Goal: Task Accomplishment & Management: Complete application form

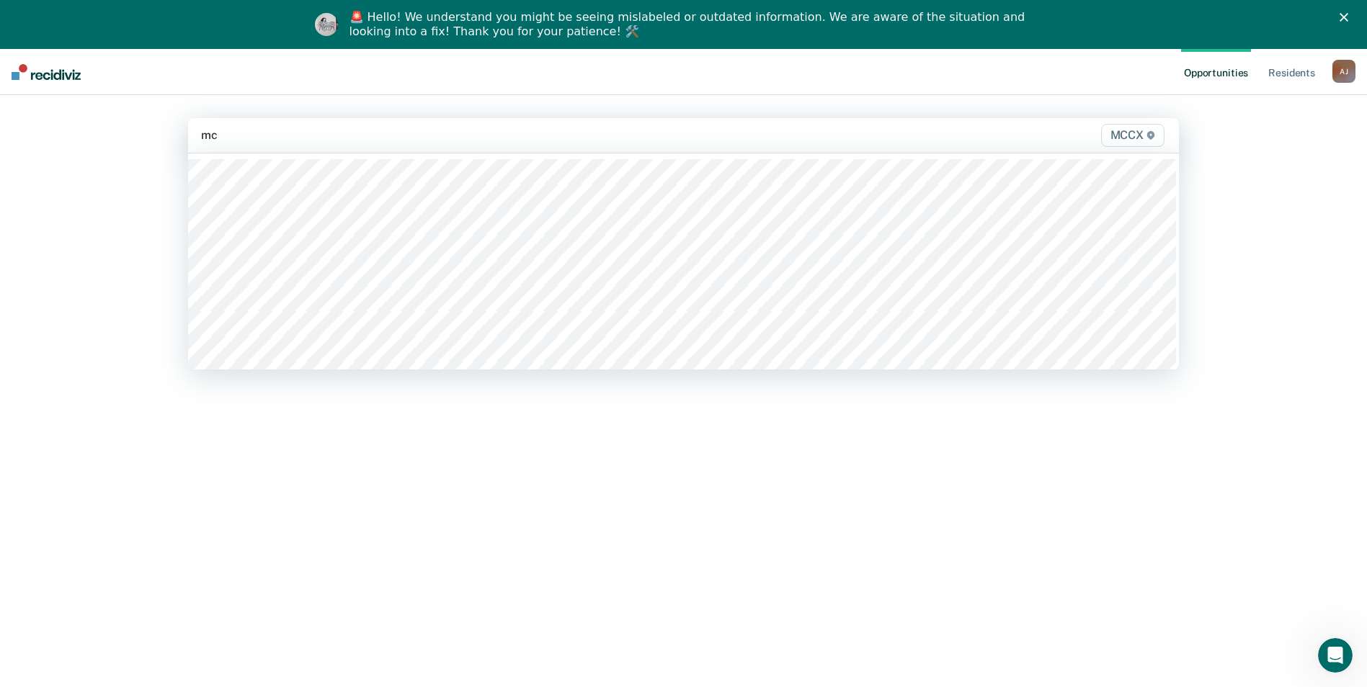
type input "mcc"
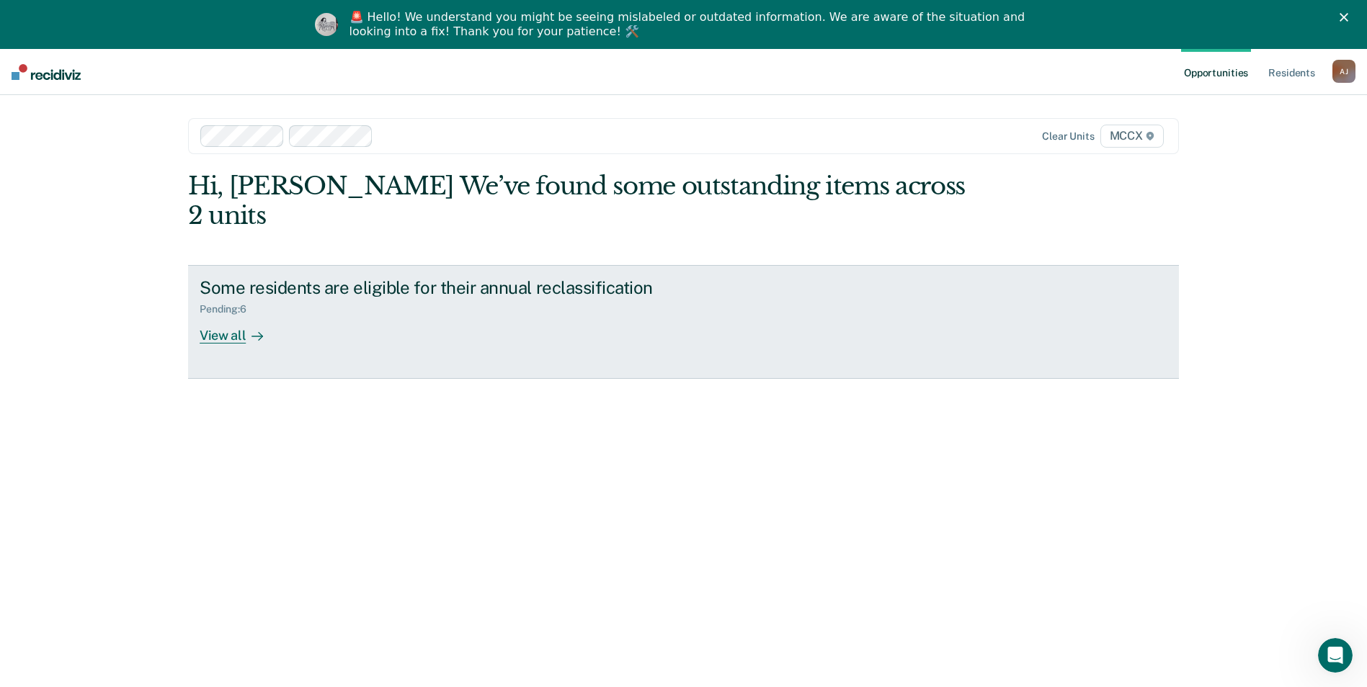
click at [225, 316] on div "View all" at bounding box center [240, 330] width 81 height 28
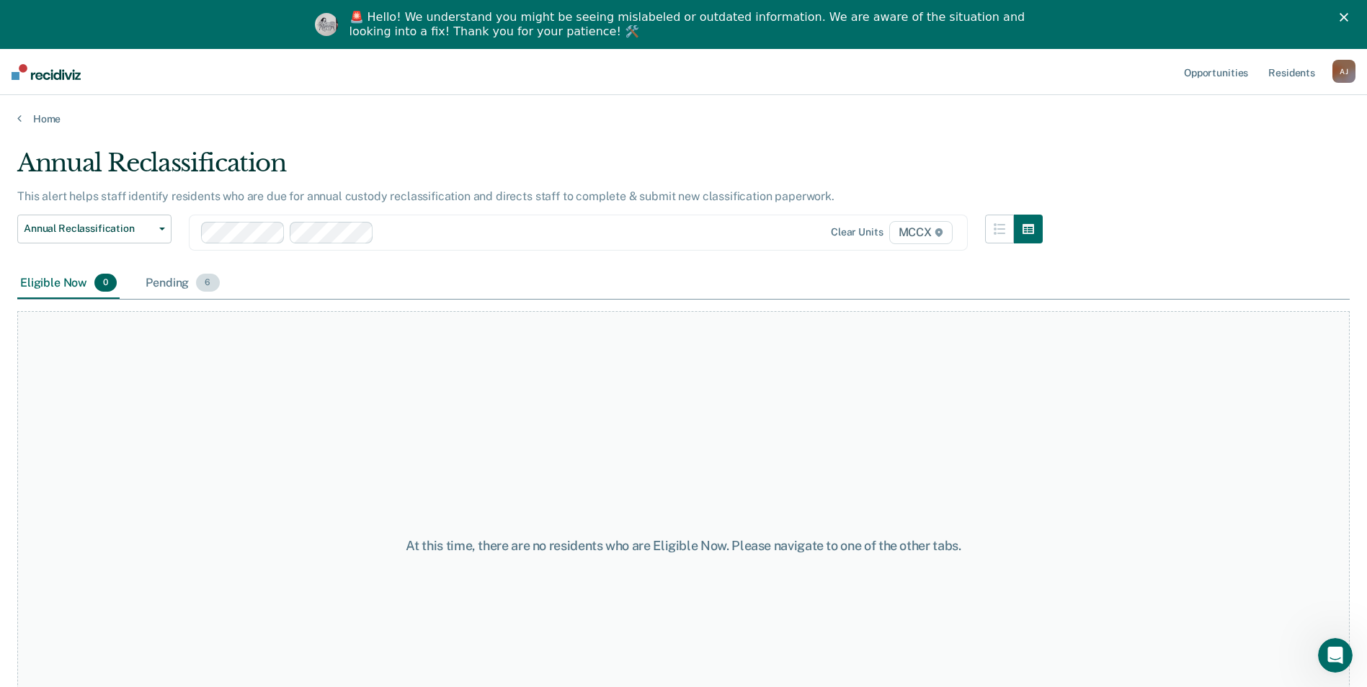
click at [187, 284] on div "Pending 6" at bounding box center [182, 284] width 79 height 32
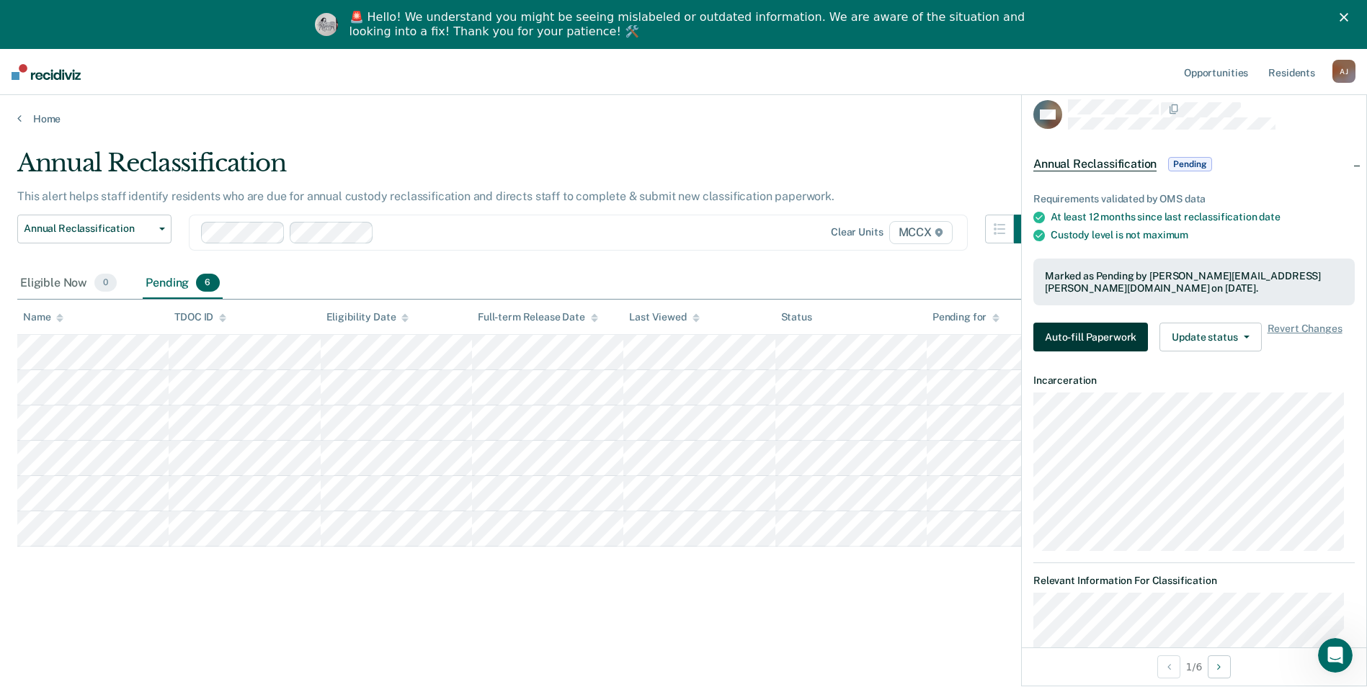
click at [1095, 336] on button "Auto-fill Paperwork" at bounding box center [1090, 337] width 115 height 29
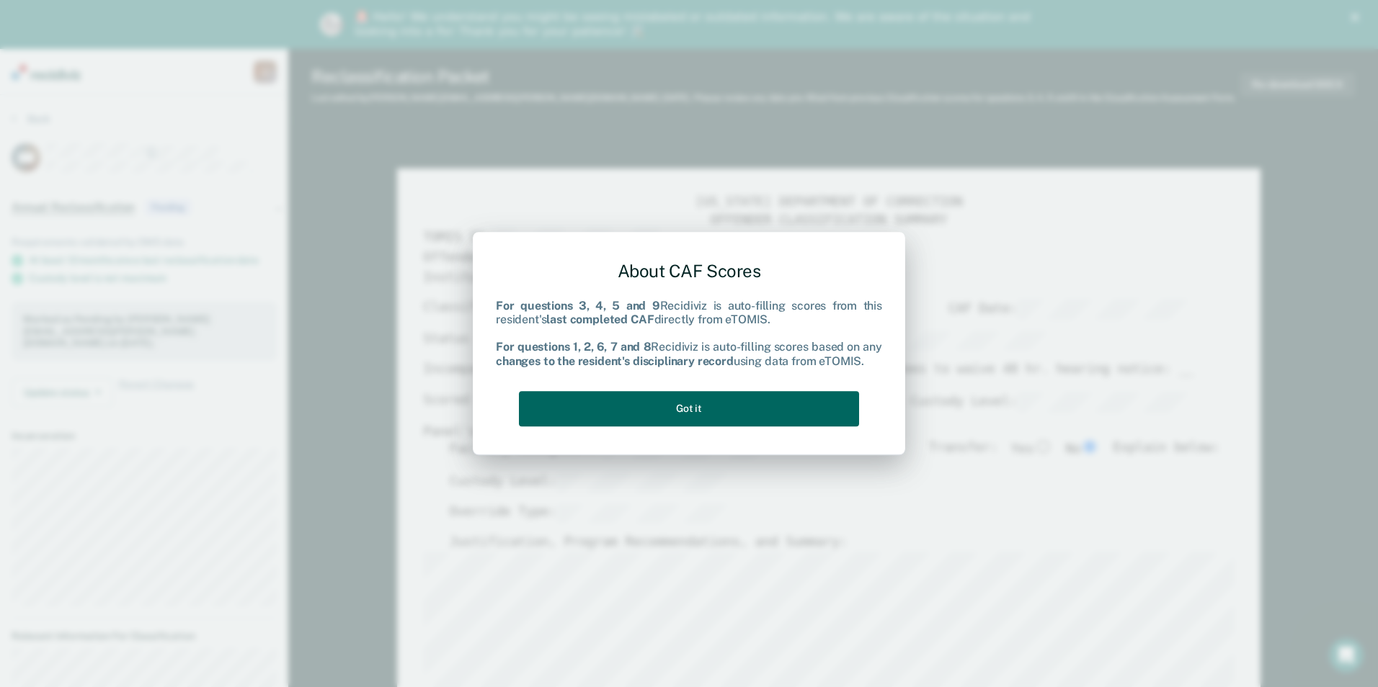
click at [657, 409] on button "Got it" at bounding box center [689, 408] width 340 height 35
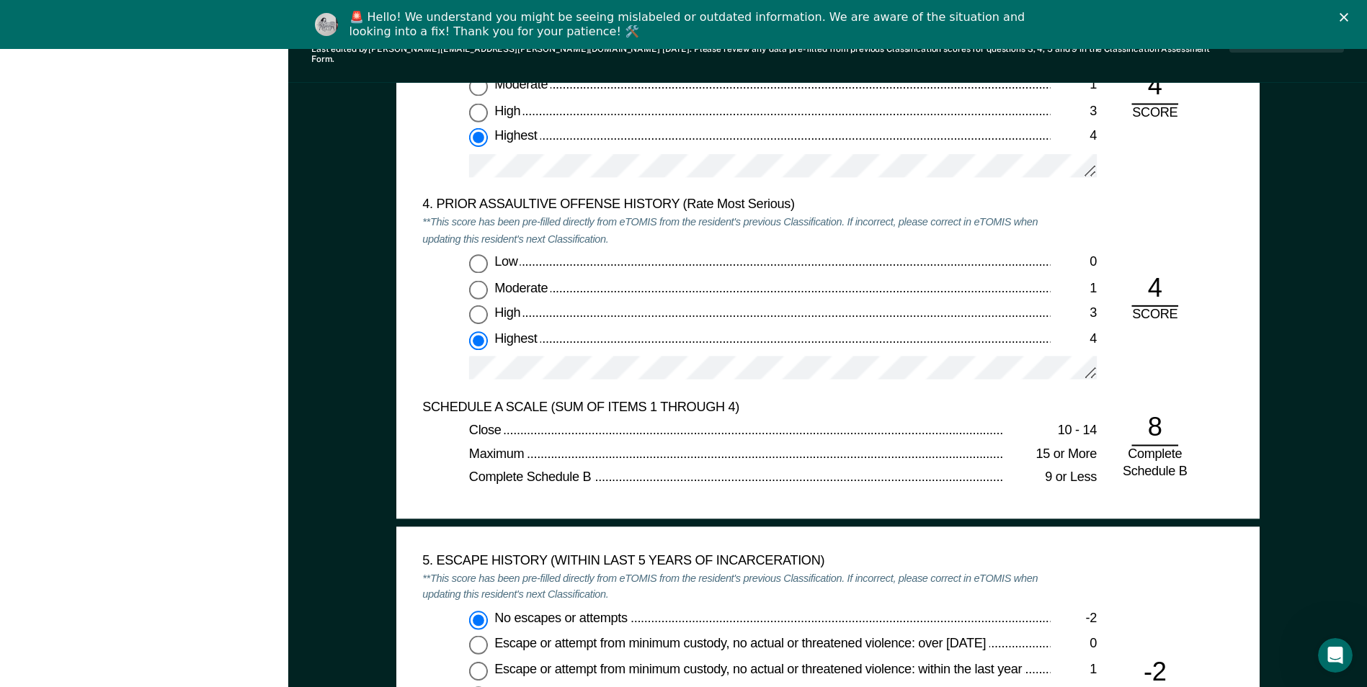
scroll to position [1946, 0]
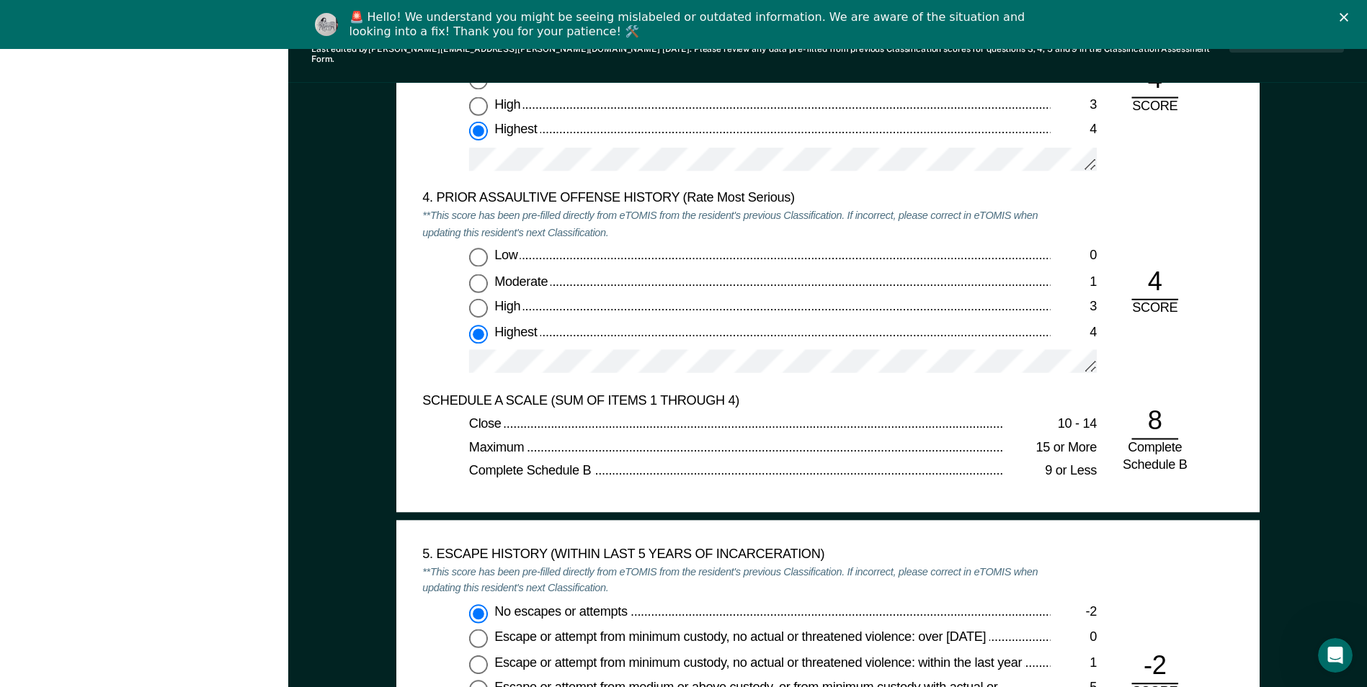
click at [1154, 272] on div "4" at bounding box center [1154, 282] width 47 height 35
click at [480, 248] on input "Low 0" at bounding box center [478, 257] width 19 height 19
type textarea "x"
radio input "true"
radio input "false"
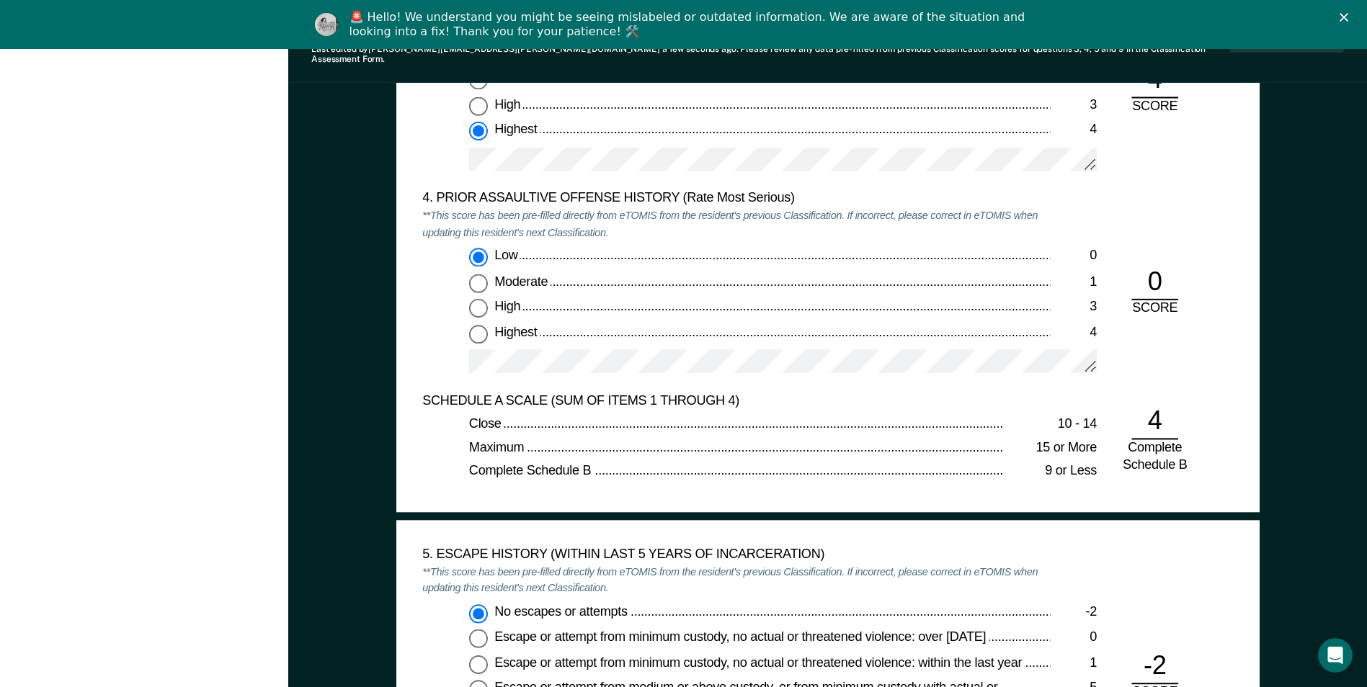
click at [478, 324] on input "Highest 4" at bounding box center [478, 333] width 19 height 19
type textarea "x"
radio input "false"
radio input "true"
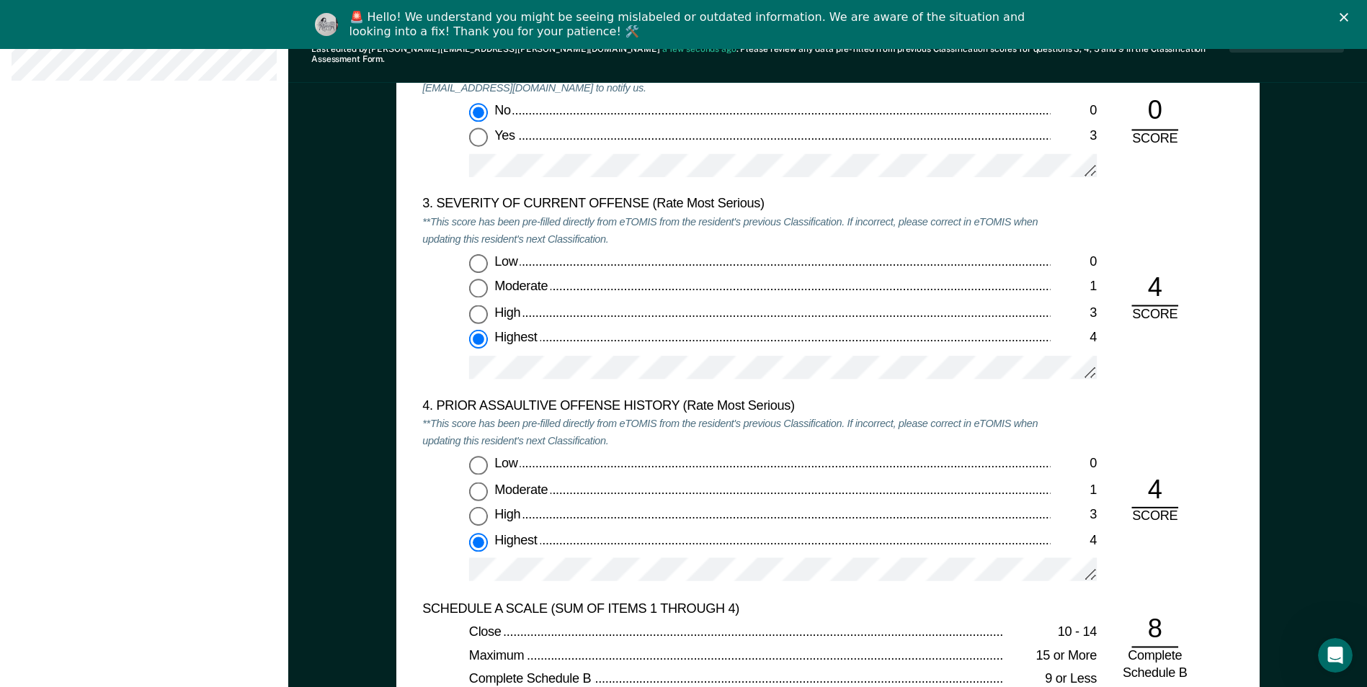
scroll to position [1729, 0]
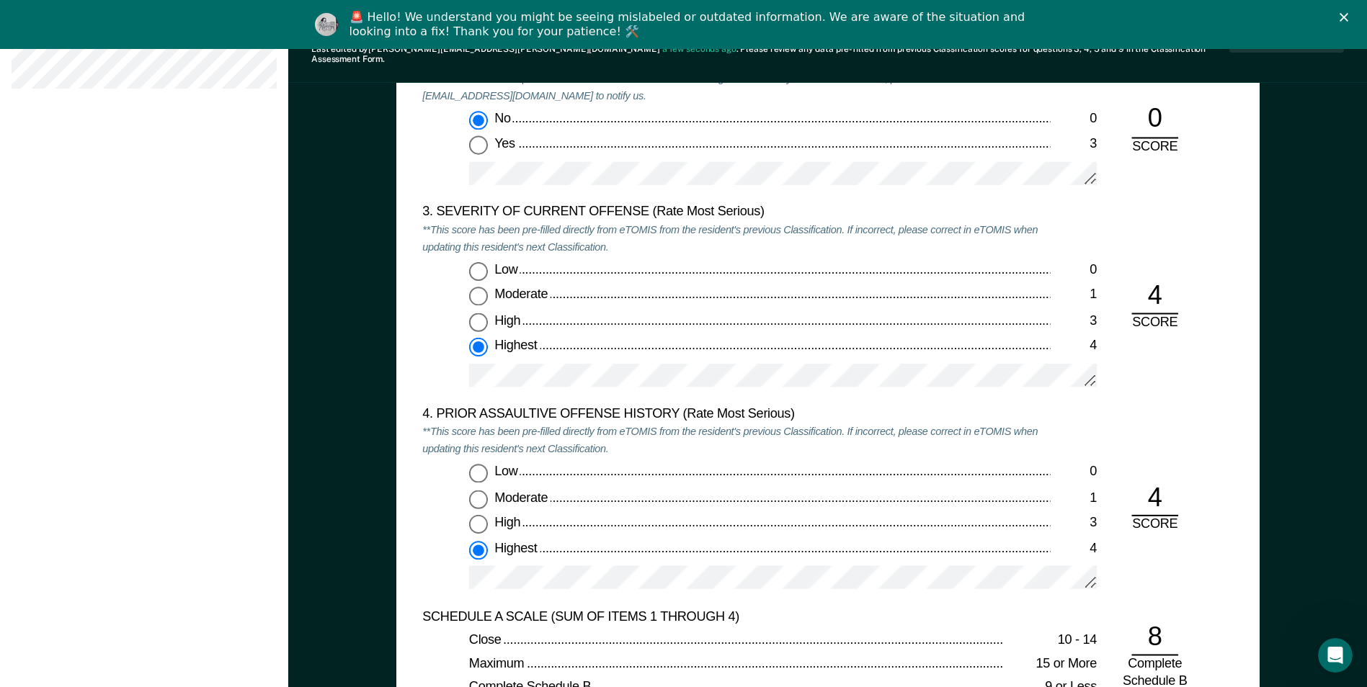
click at [477, 265] on input "Low 0" at bounding box center [478, 271] width 19 height 19
type textarea "x"
radio input "true"
radio input "false"
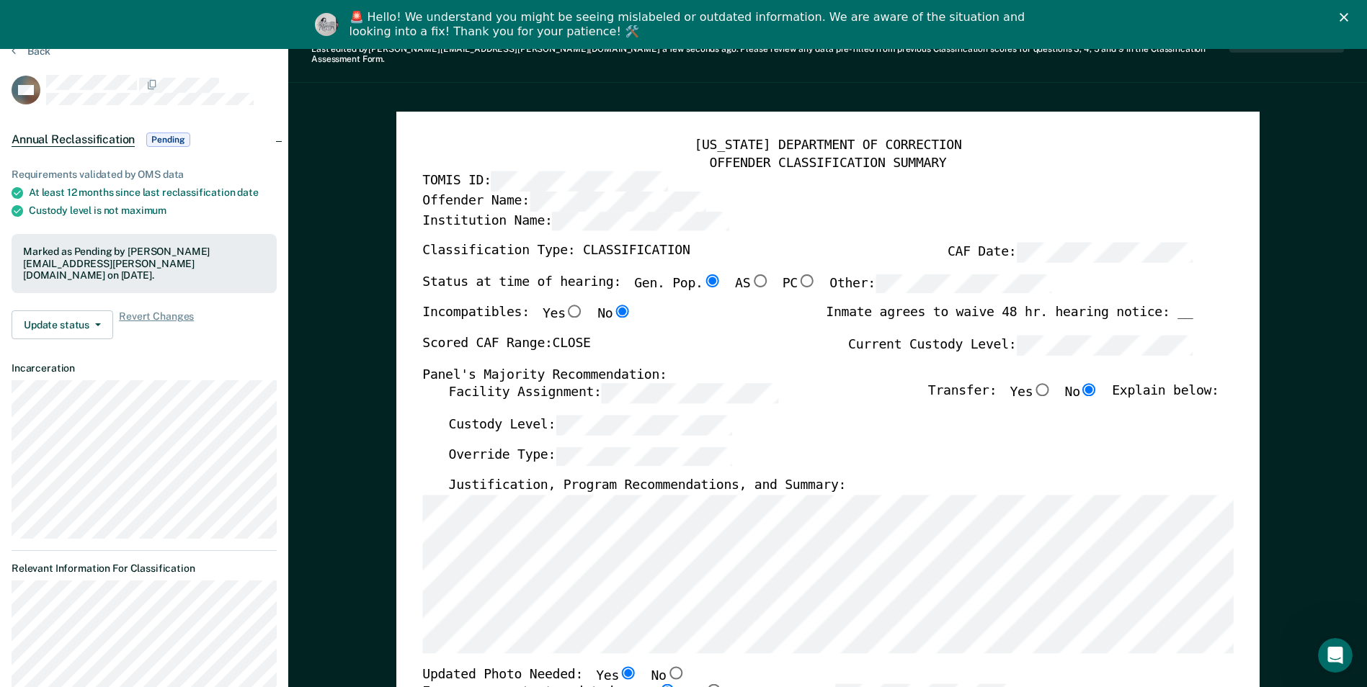
scroll to position [0, 0]
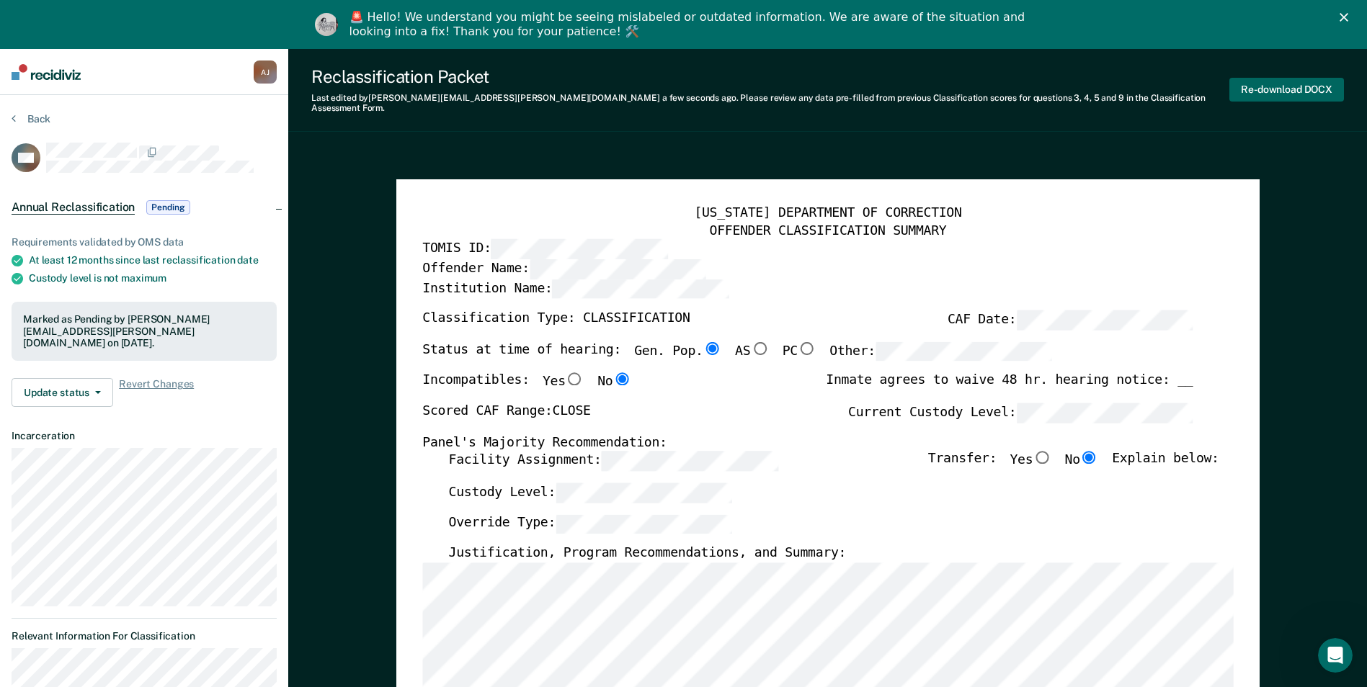
click at [1278, 86] on button "Re-download DOCX" at bounding box center [1286, 90] width 115 height 24
type textarea "x"
